Goal: Task Accomplishment & Management: Use online tool/utility

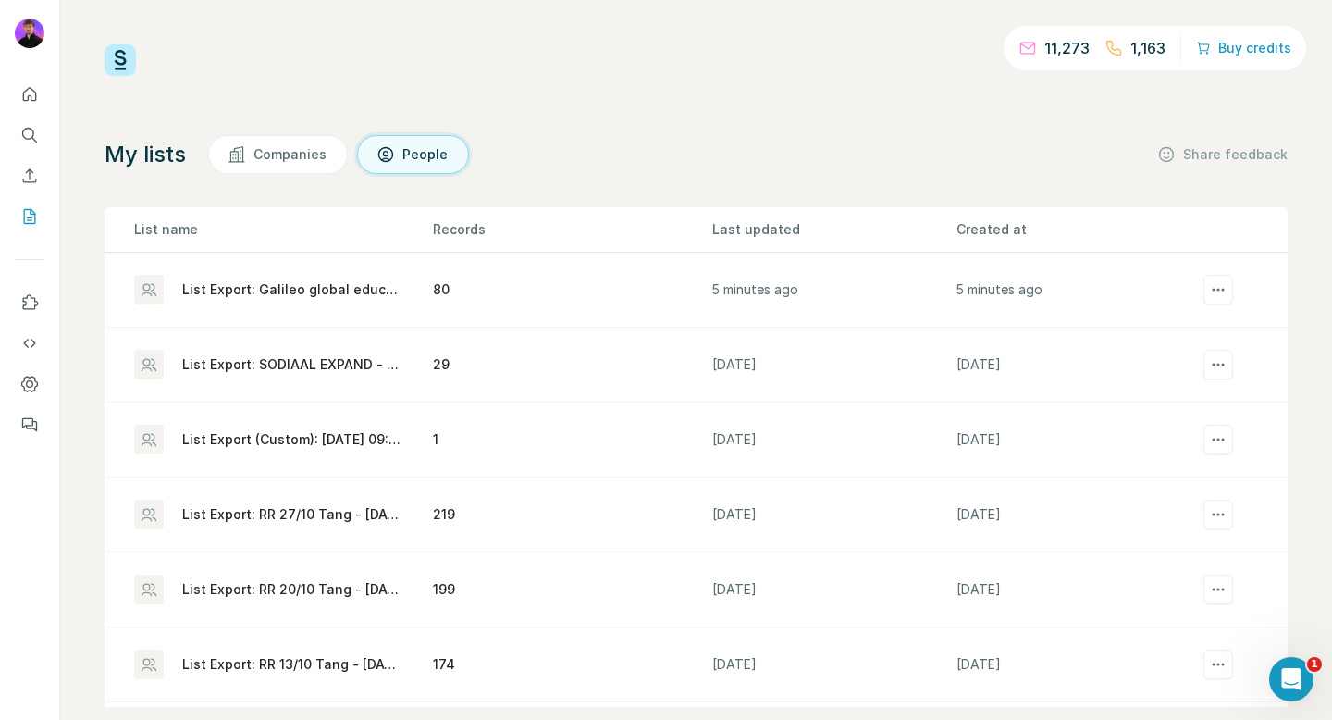
click at [241, 295] on div "List Export: Galileo global education expand - [DATE] 08:18" at bounding box center [291, 289] width 219 height 19
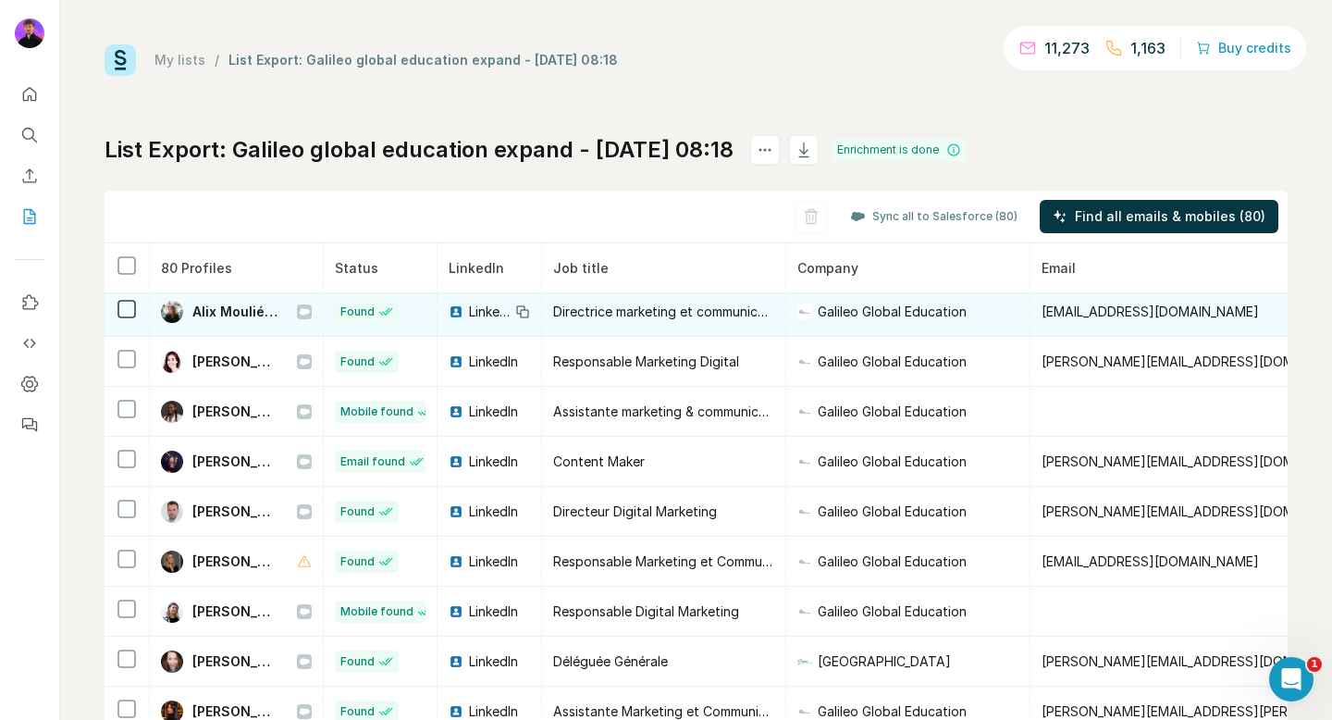
scroll to position [277, 0]
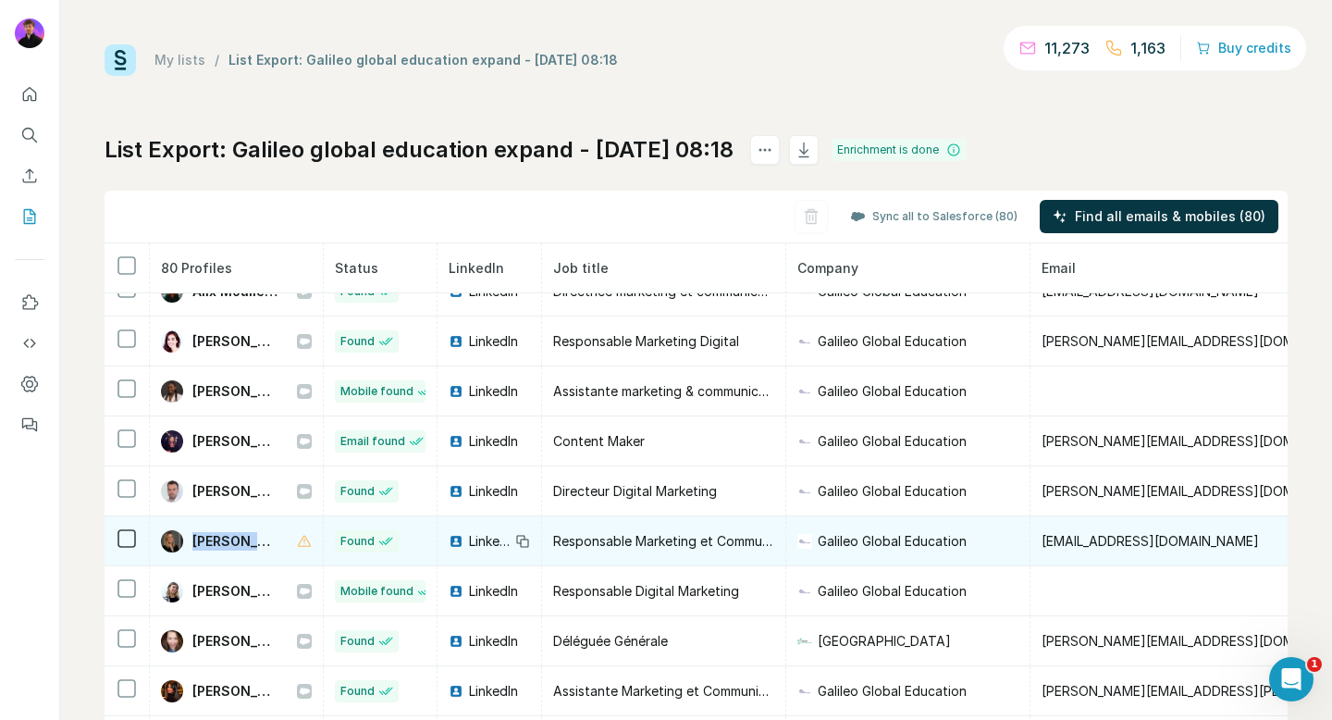
drag, startPoint x: 284, startPoint y: 542, endPoint x: 191, endPoint y: 542, distance: 93.5
click at [191, 542] on div "[PERSON_NAME]" at bounding box center [236, 541] width 151 height 22
click at [297, 545] on div "[PERSON_NAME]" at bounding box center [236, 541] width 151 height 22
drag, startPoint x: 1224, startPoint y: 535, endPoint x: 1079, endPoint y: 541, distance: 145.4
click at [1079, 541] on td "[EMAIL_ADDRESS][DOMAIN_NAME]" at bounding box center [1256, 541] width 450 height 50
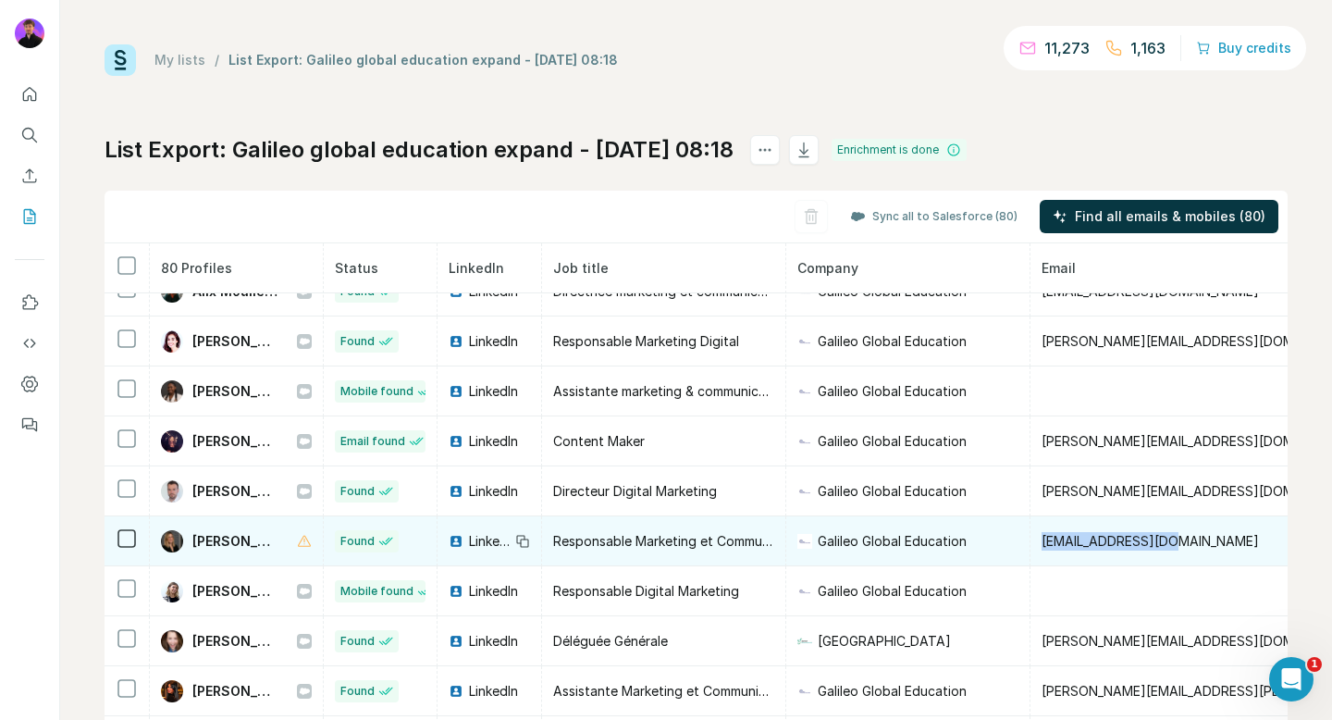
copy span "[EMAIL_ADDRESS][DOMAIN_NAME]"
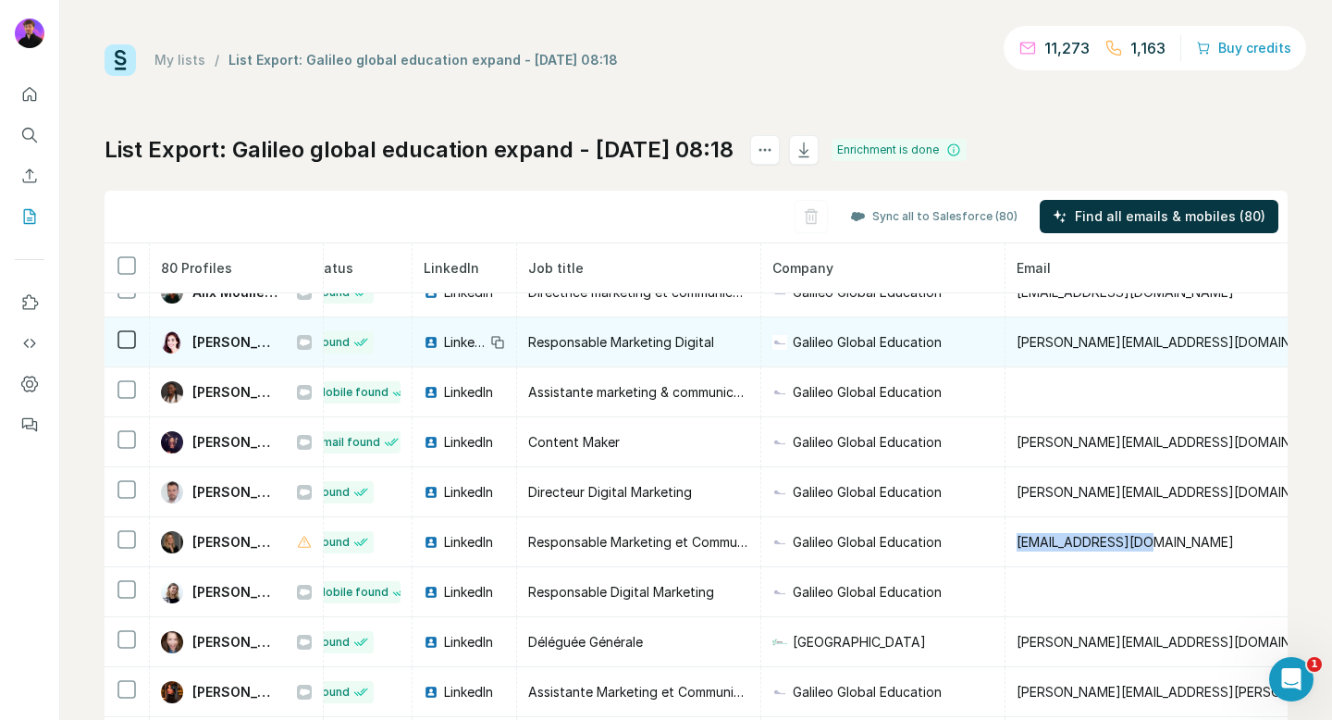
scroll to position [276, 30]
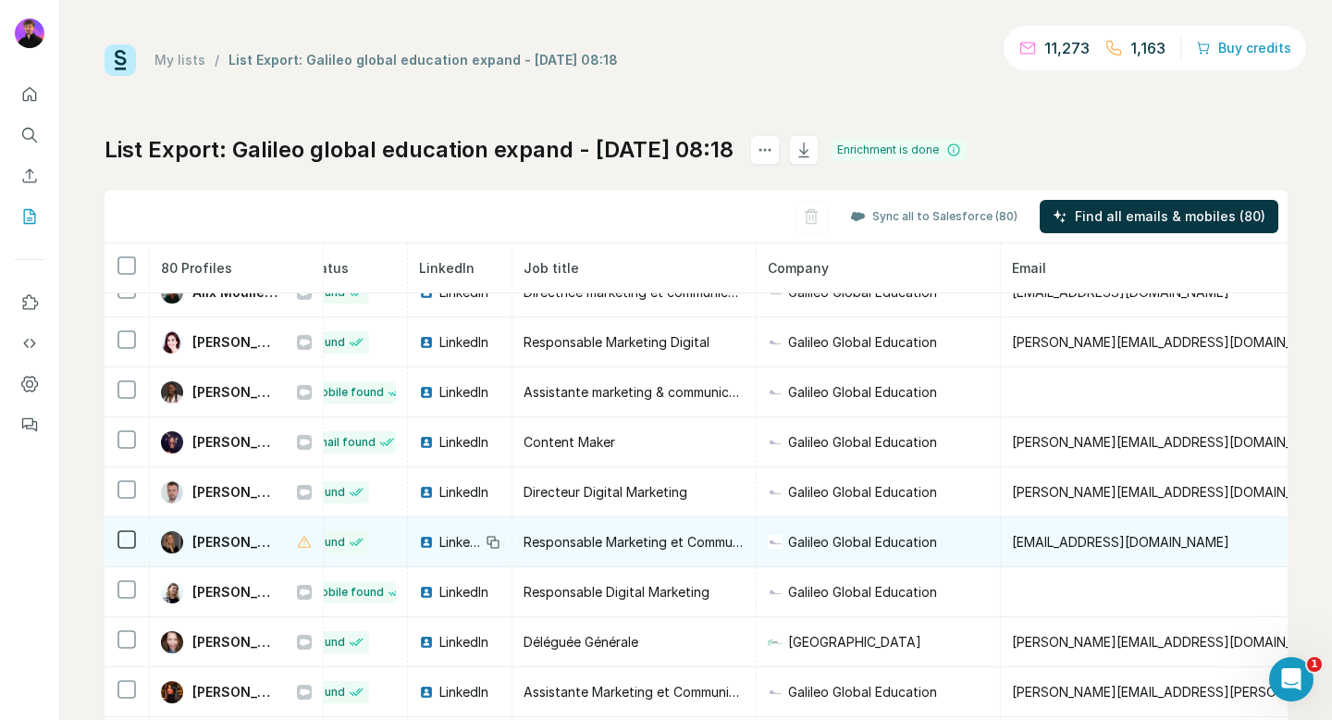
click at [1195, 548] on td "[EMAIL_ADDRESS][DOMAIN_NAME]" at bounding box center [1226, 542] width 450 height 50
click at [1195, 546] on td "[EMAIL_ADDRESS][DOMAIN_NAME]" at bounding box center [1226, 542] width 450 height 50
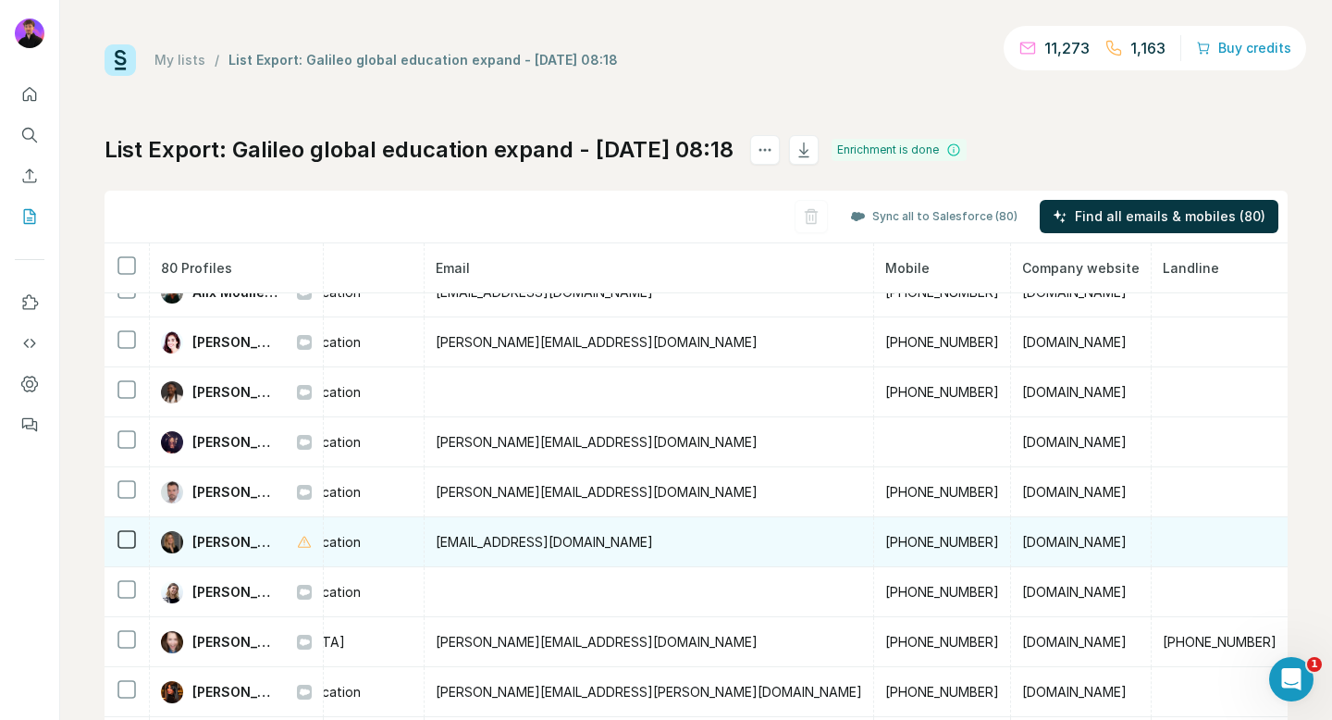
scroll to position [276, 0]
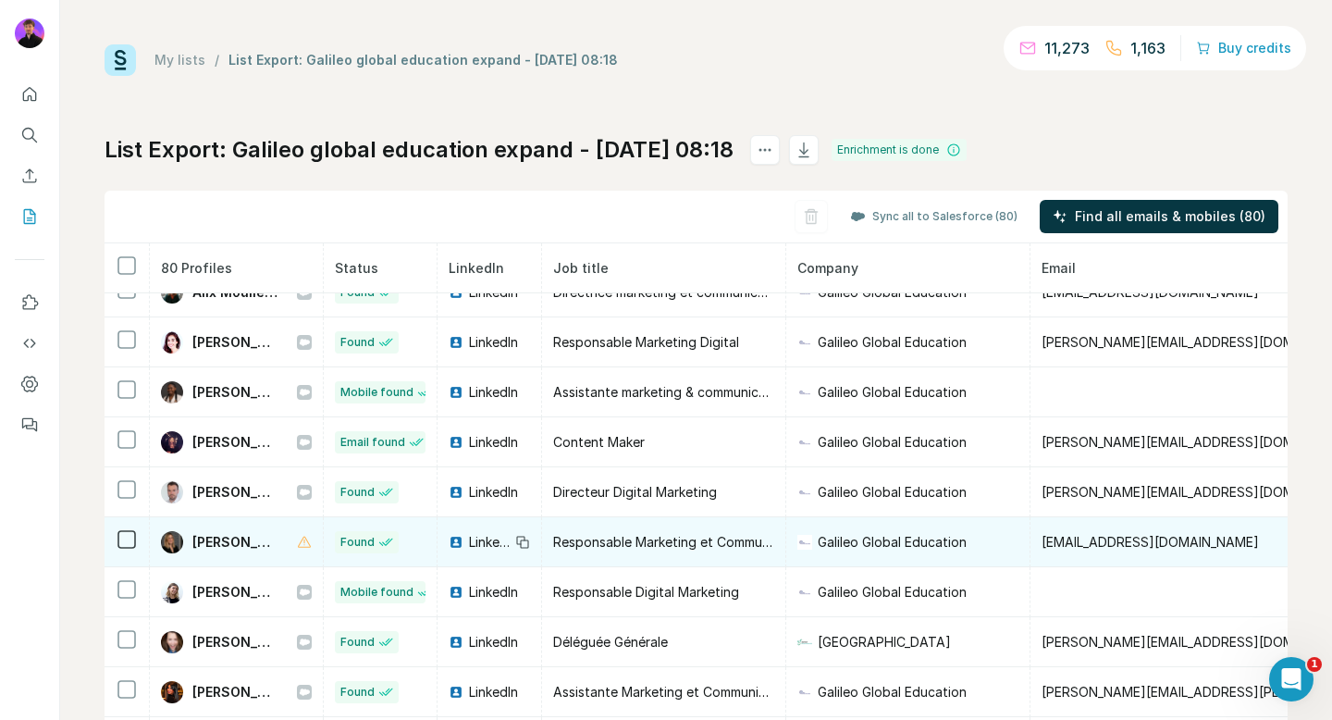
click at [137, 546] on icon at bounding box center [127, 539] width 22 height 22
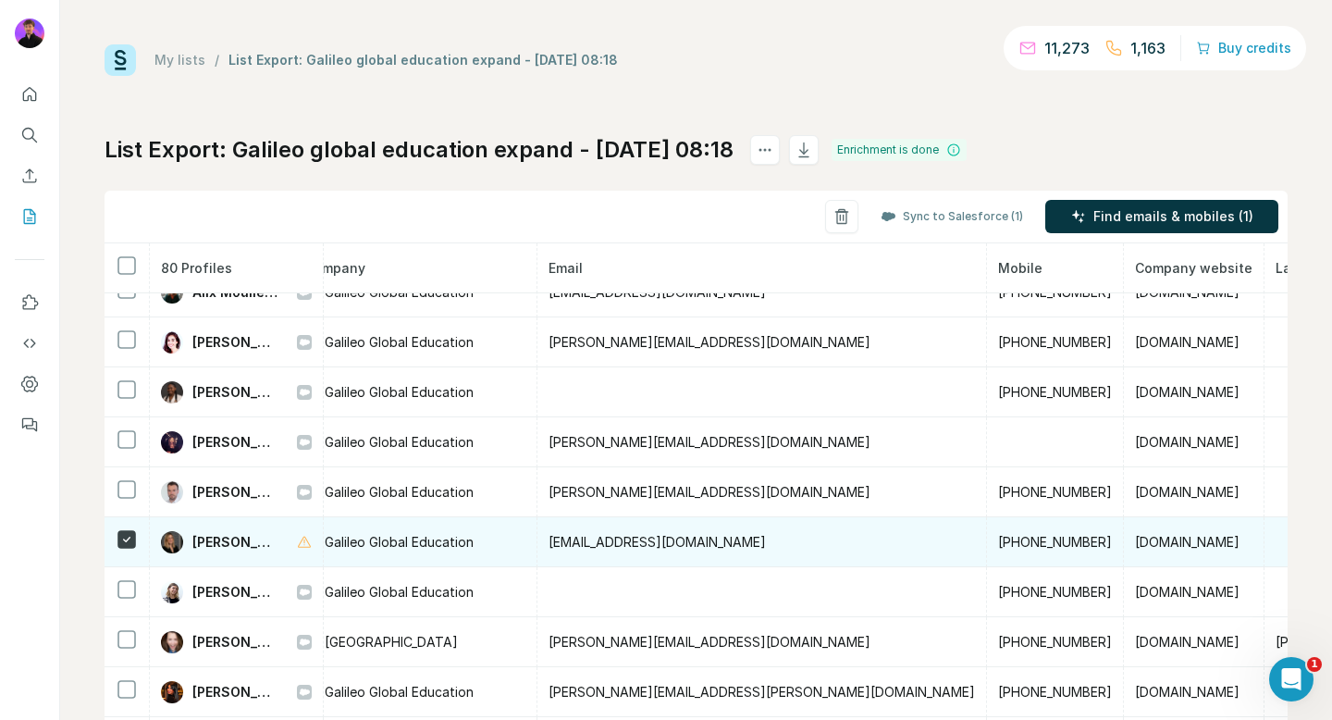
scroll to position [276, 606]
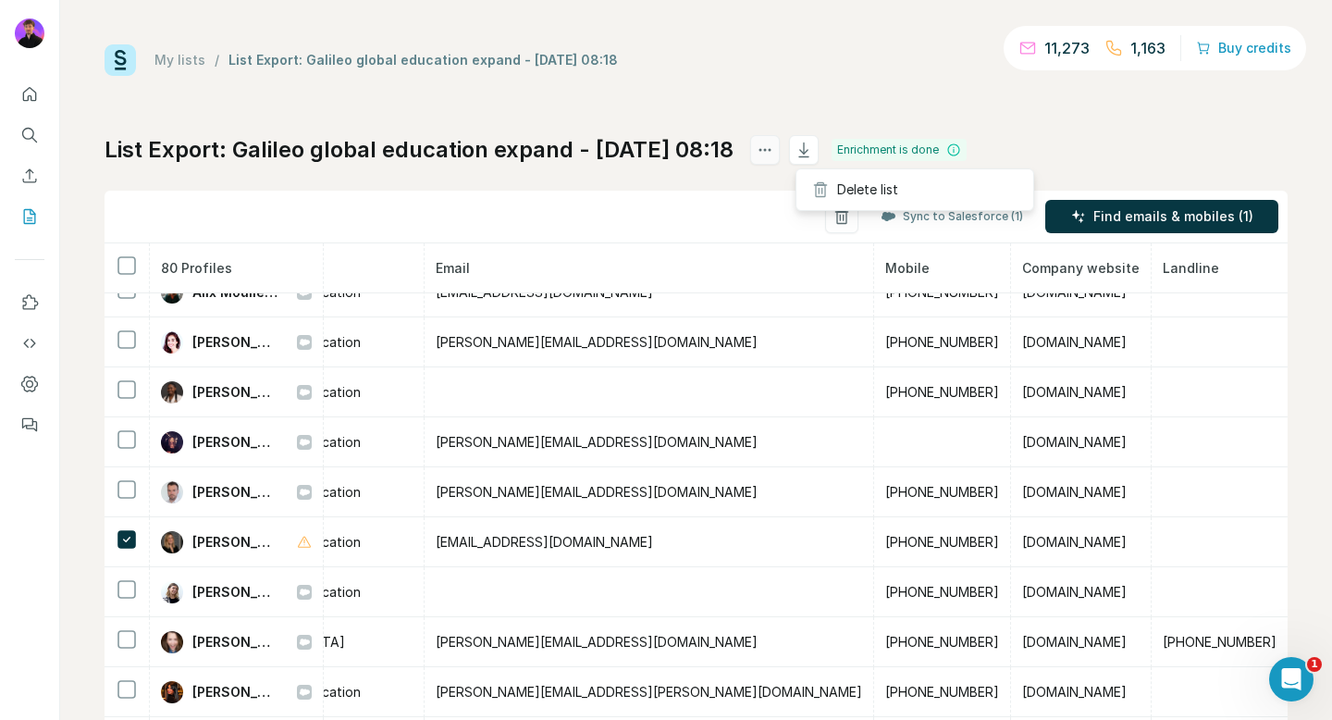
click at [780, 160] on button "actions" at bounding box center [765, 150] width 30 height 30
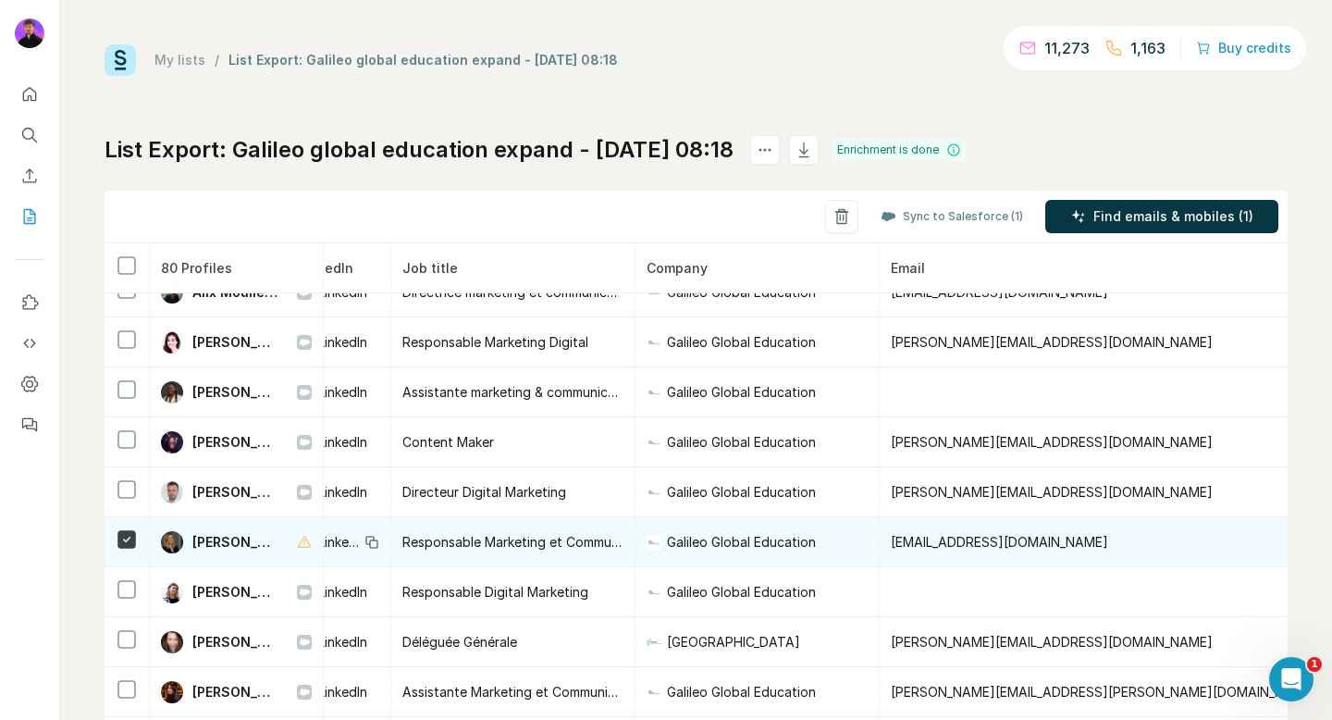
scroll to position [276, 84]
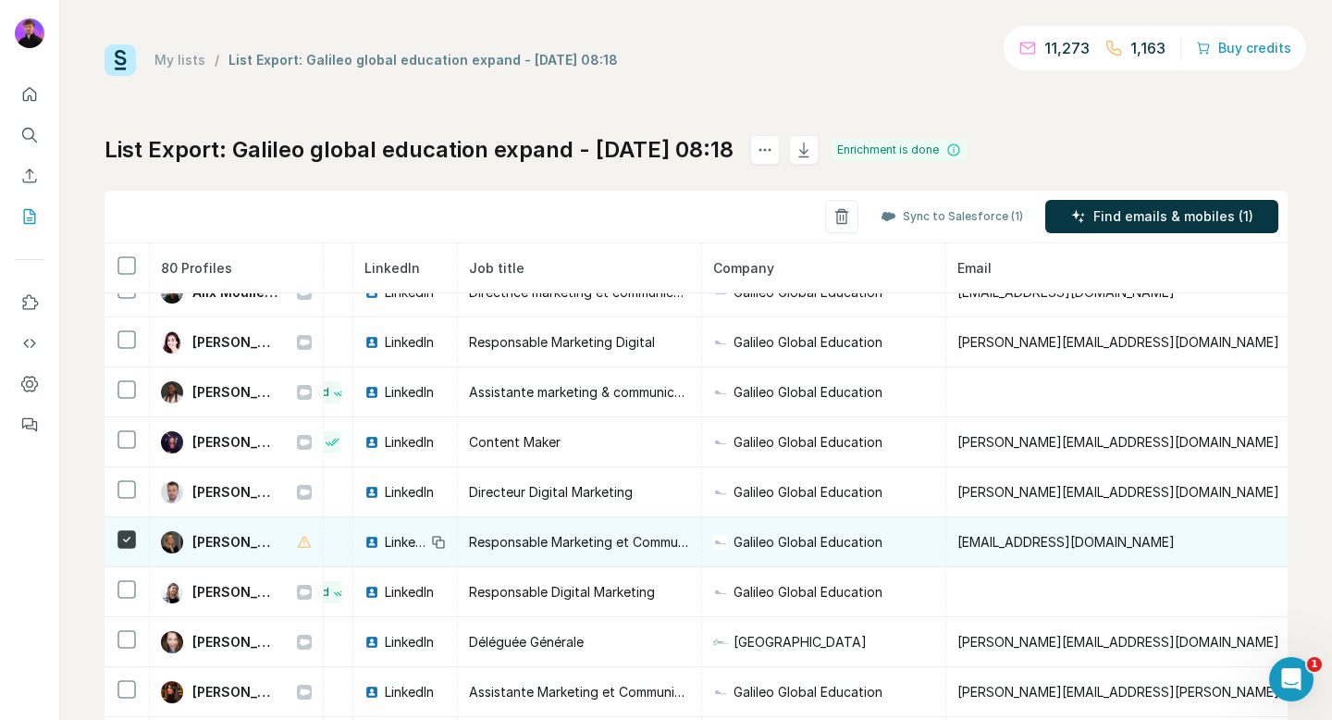
click at [1054, 540] on span "[EMAIL_ADDRESS][DOMAIN_NAME]" at bounding box center [1066, 542] width 217 height 16
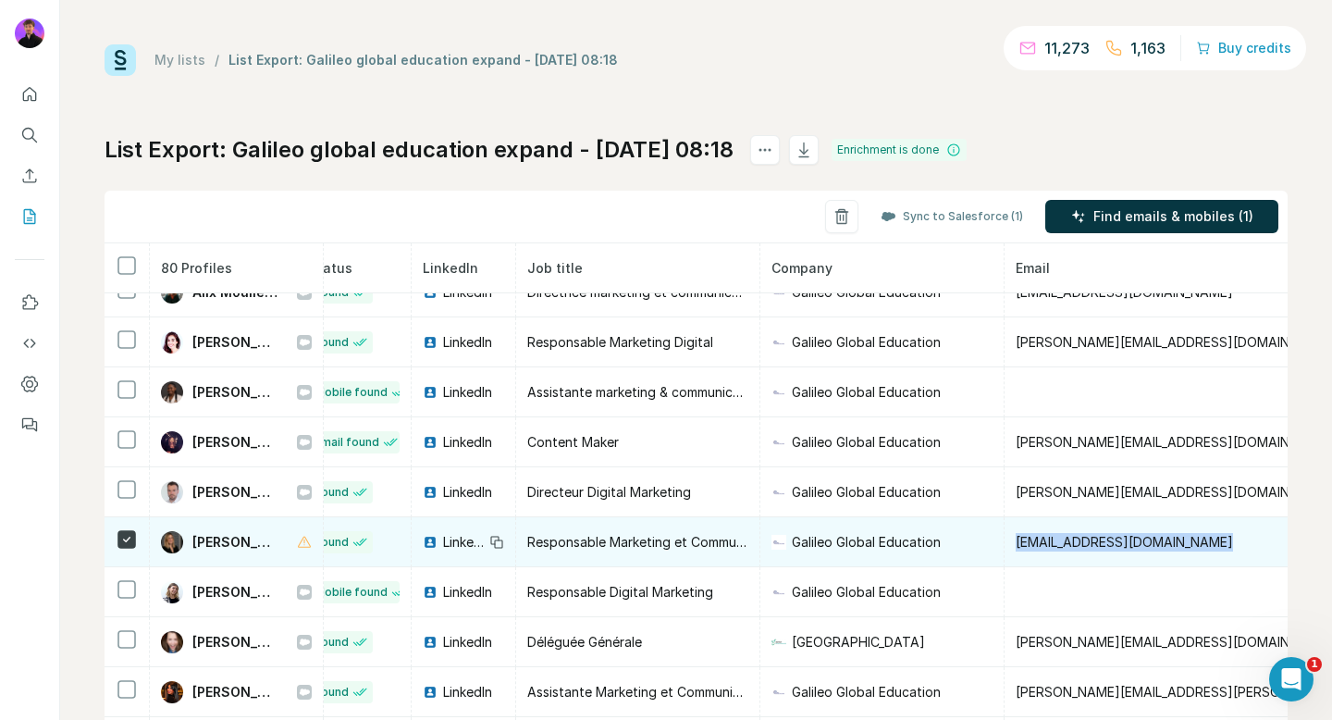
scroll to position [276, 0]
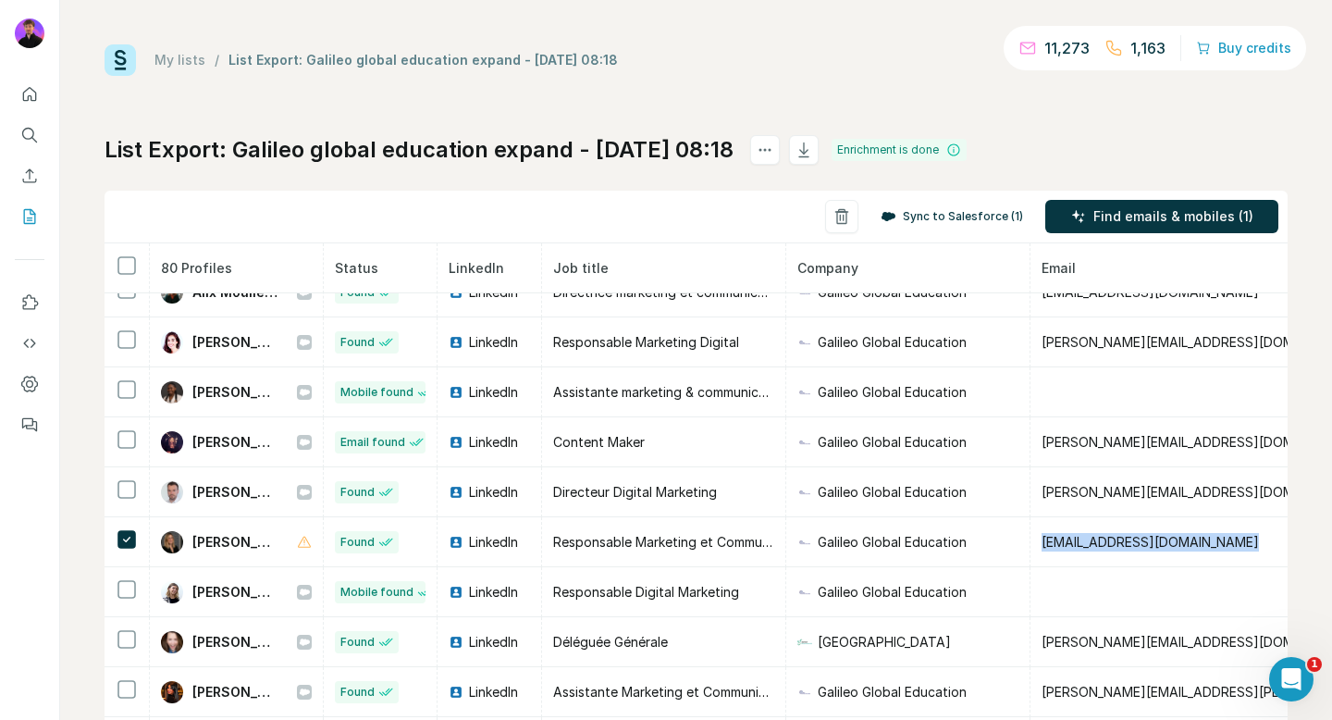
click at [928, 217] on button "Sync to Salesforce (1)" at bounding box center [952, 217] width 168 height 28
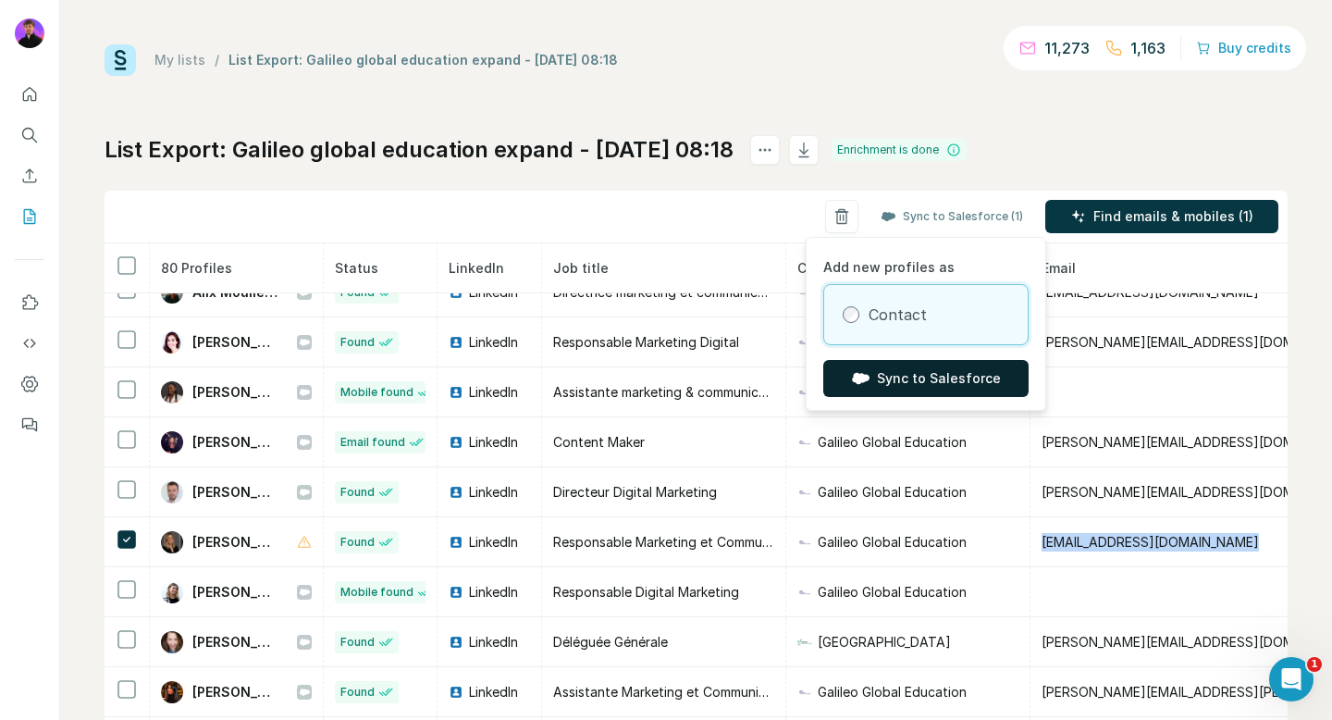
click at [891, 385] on button "Sync to Salesforce" at bounding box center [925, 378] width 205 height 37
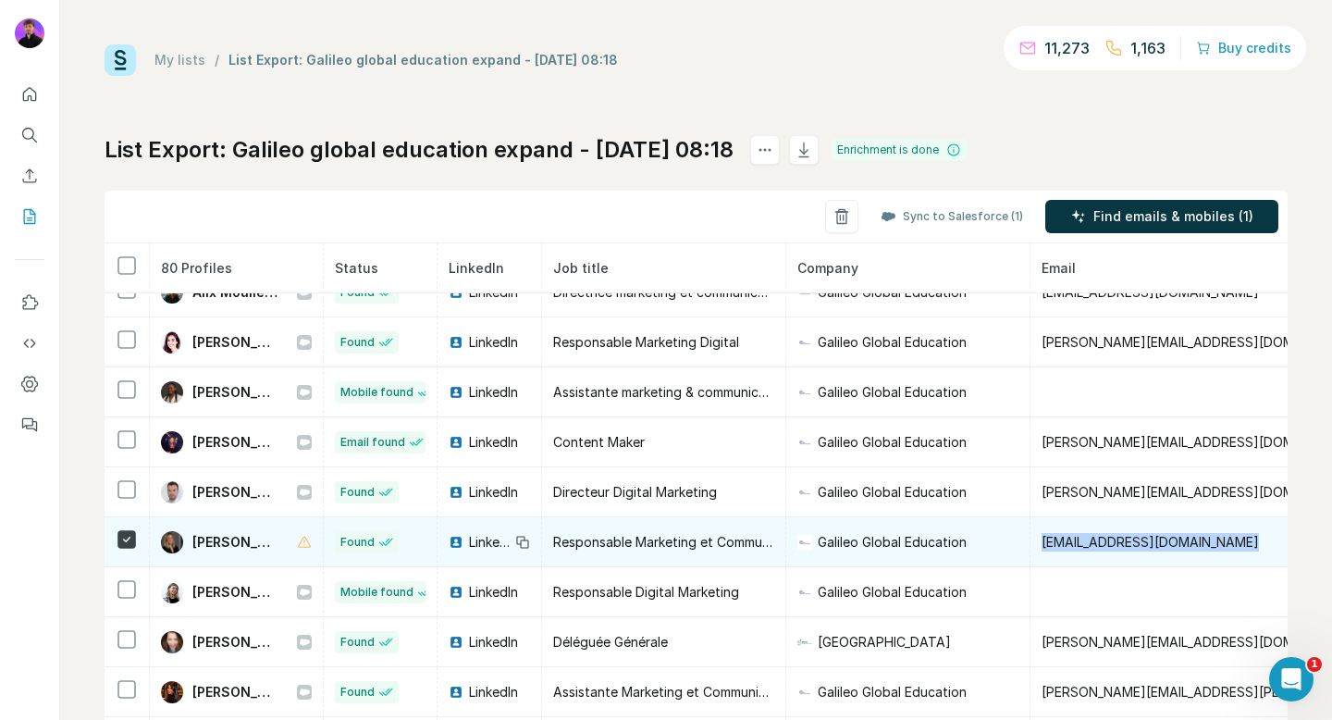
click at [1117, 538] on span "[EMAIL_ADDRESS][DOMAIN_NAME]" at bounding box center [1150, 542] width 217 height 16
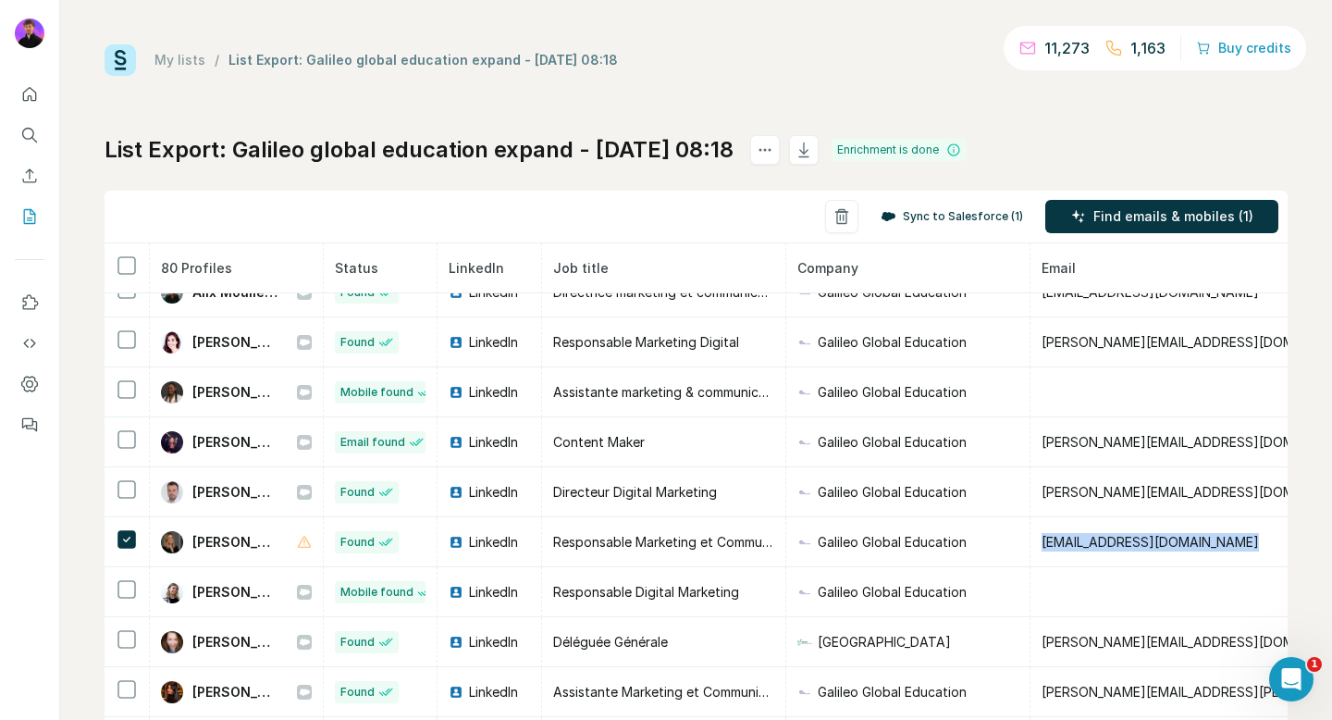
click at [906, 225] on button "Sync to Salesforce (1)" at bounding box center [952, 217] width 168 height 28
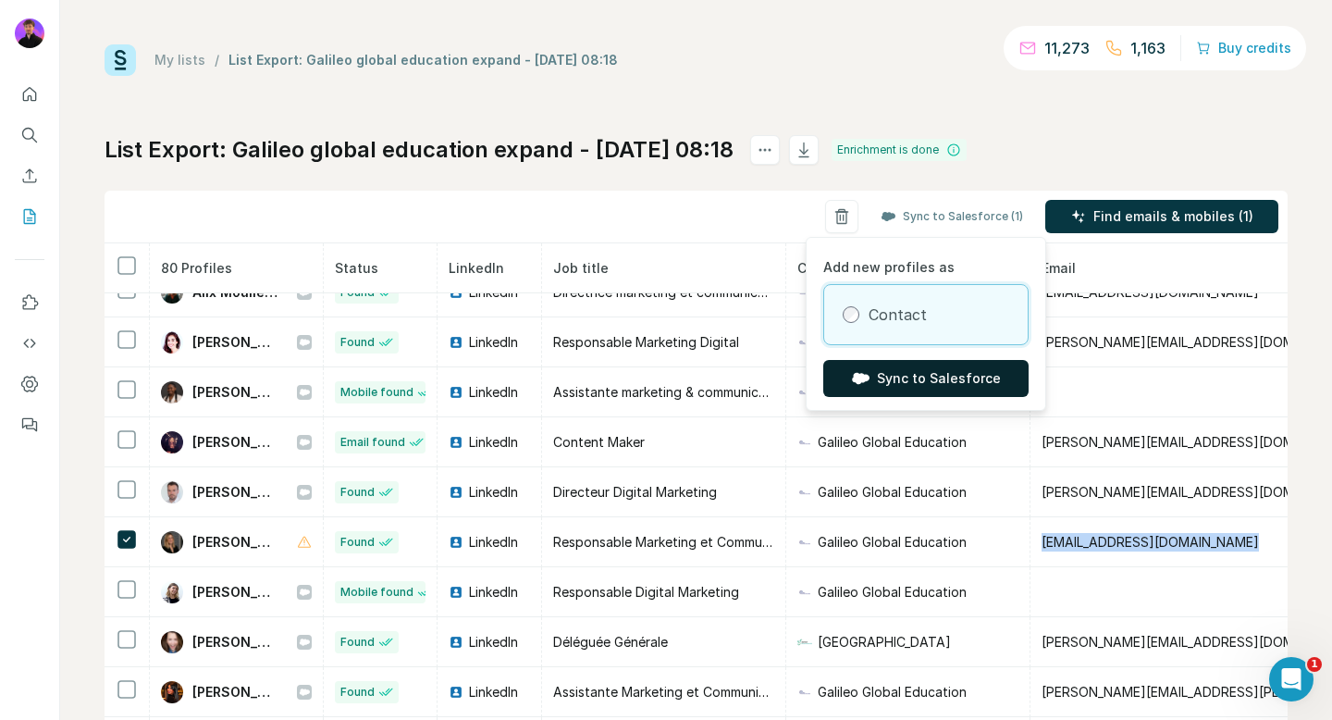
click at [875, 383] on button "Sync to Salesforce" at bounding box center [925, 378] width 205 height 37
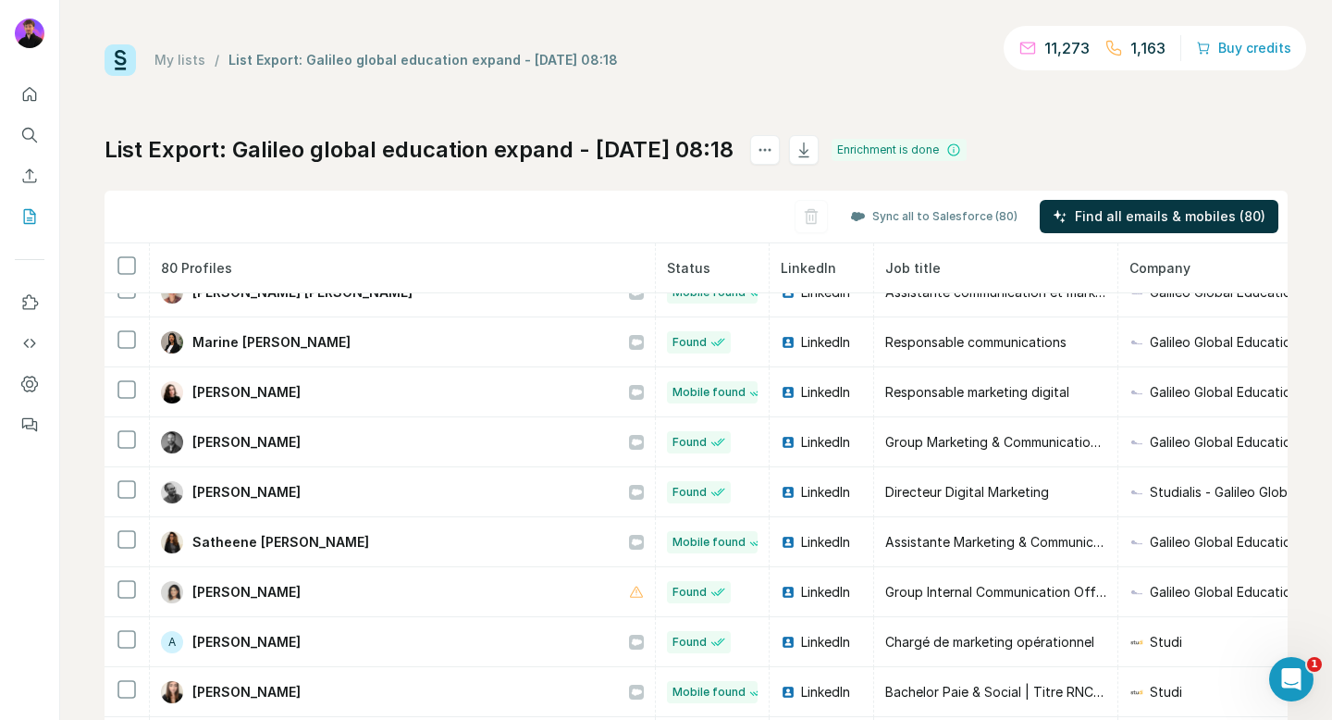
scroll to position [1208, 0]
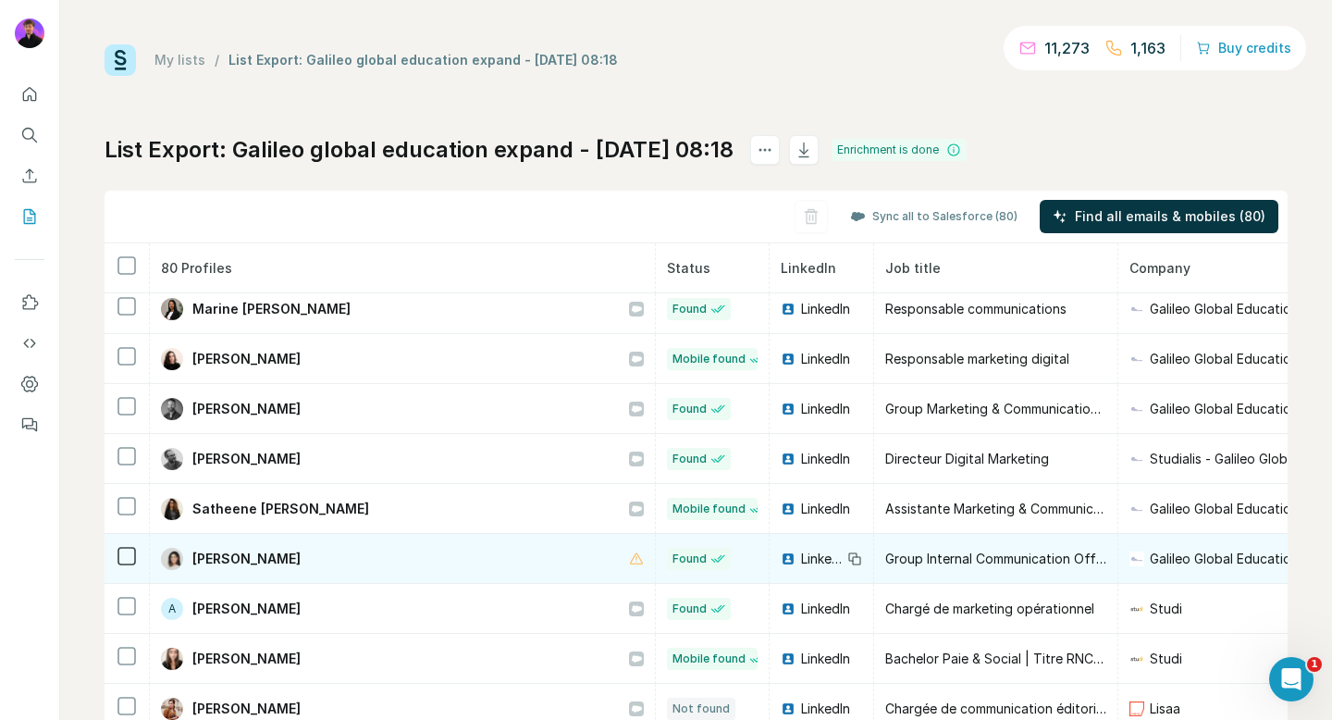
drag, startPoint x: 348, startPoint y: 564, endPoint x: 196, endPoint y: 558, distance: 151.9
click at [196, 558] on div "[PERSON_NAME]" at bounding box center [402, 559] width 483 height 22
copy span "[PERSON_NAME]"
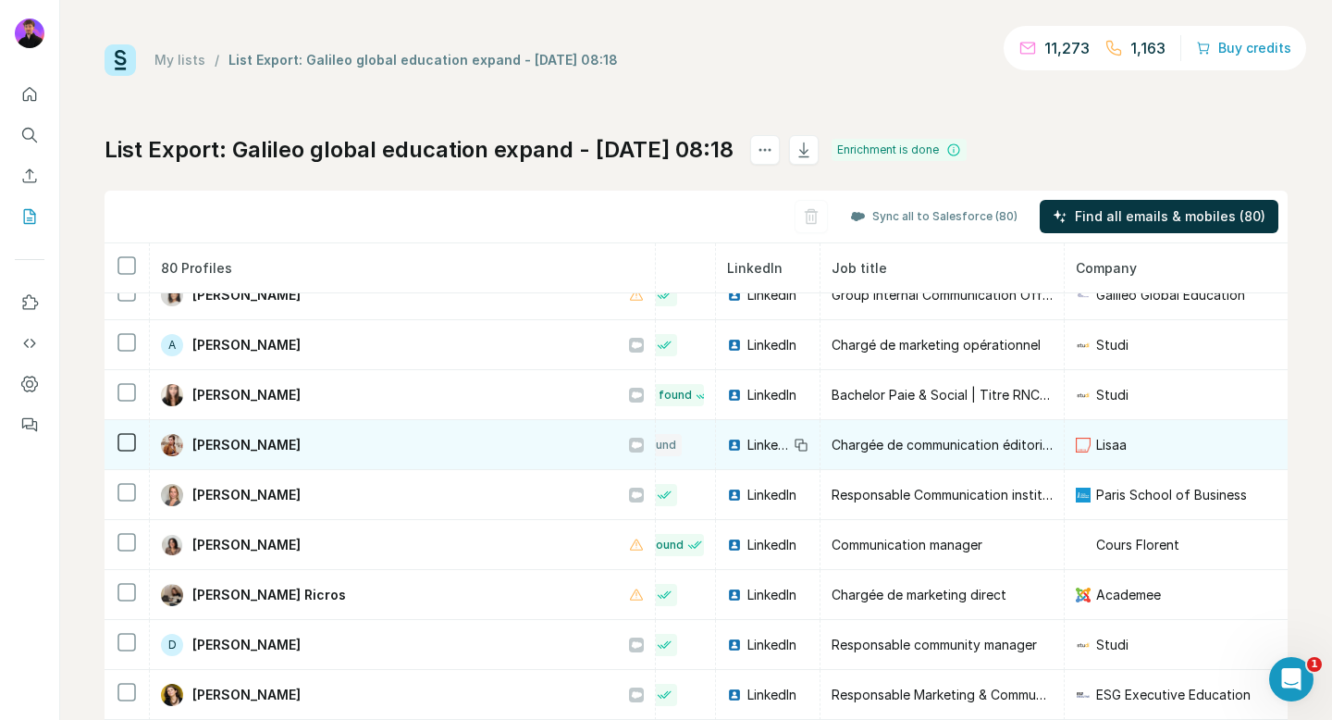
scroll to position [1528, 54]
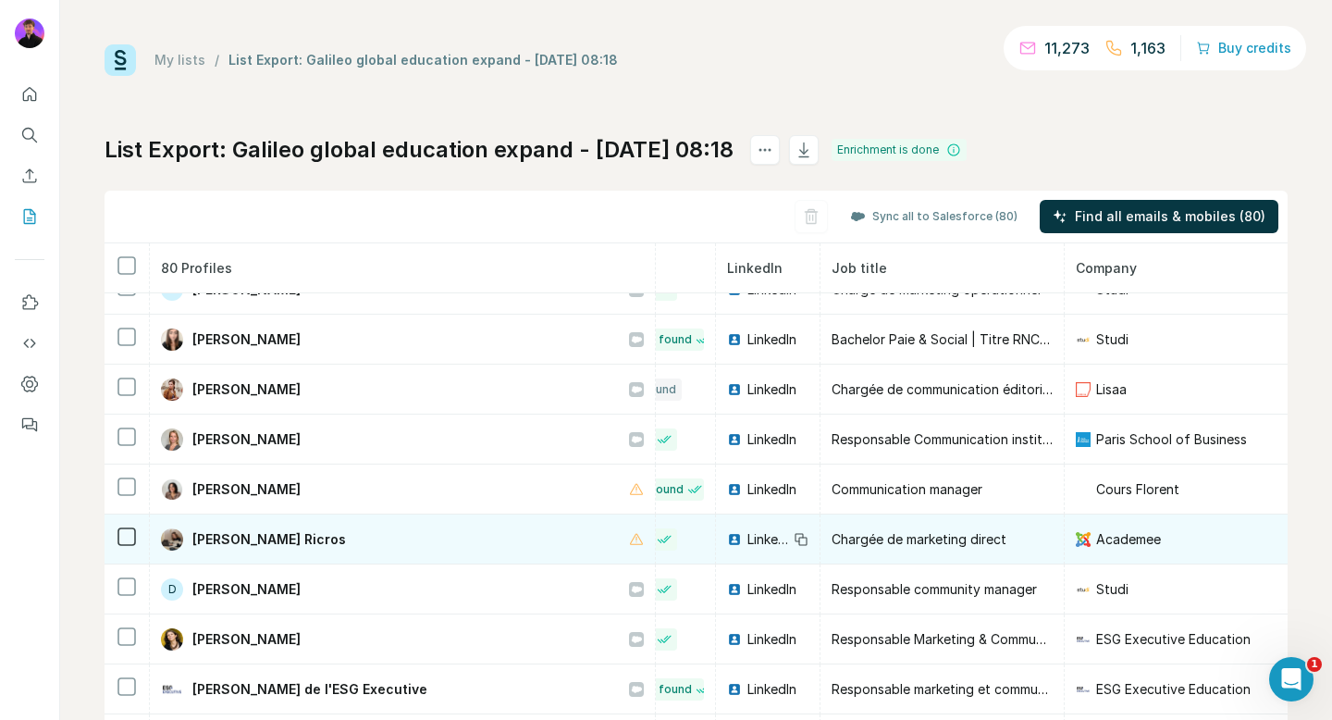
click at [371, 525] on td "[PERSON_NAME] Ricros" at bounding box center [403, 539] width 506 height 50
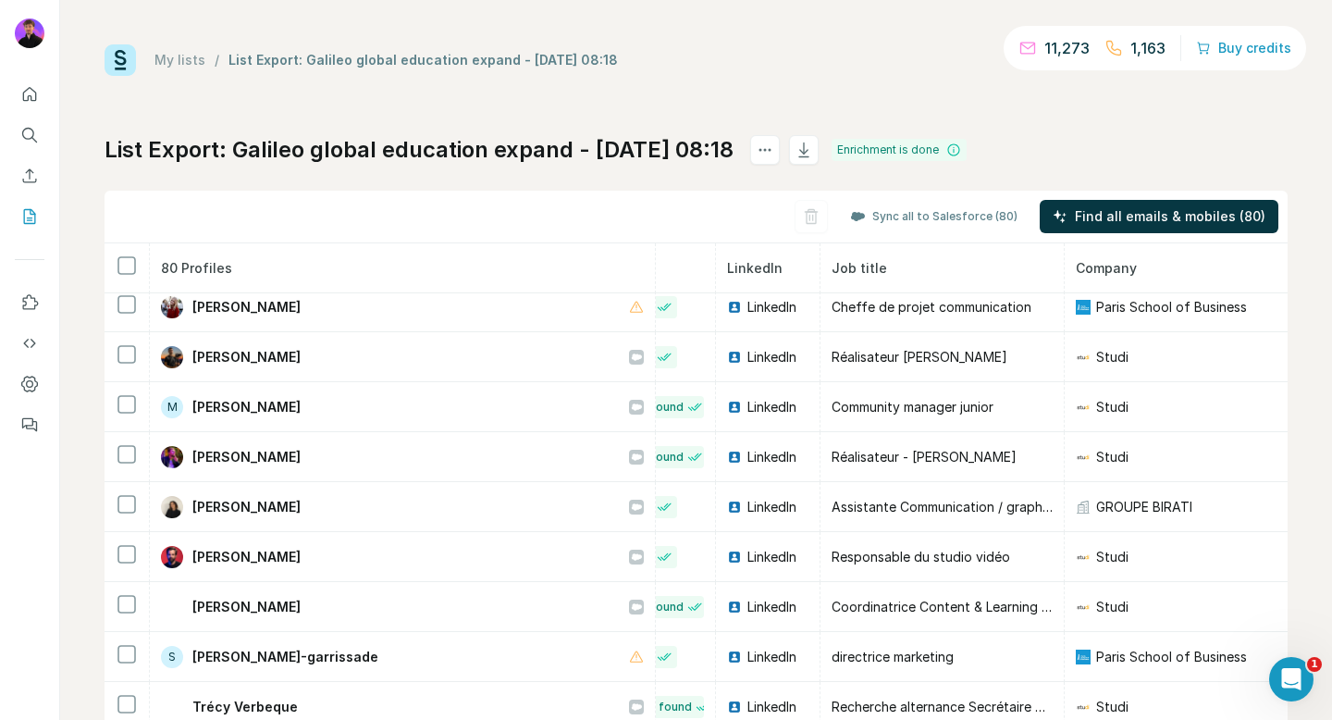
scroll to position [56, 0]
